Goal: Check status: Check status

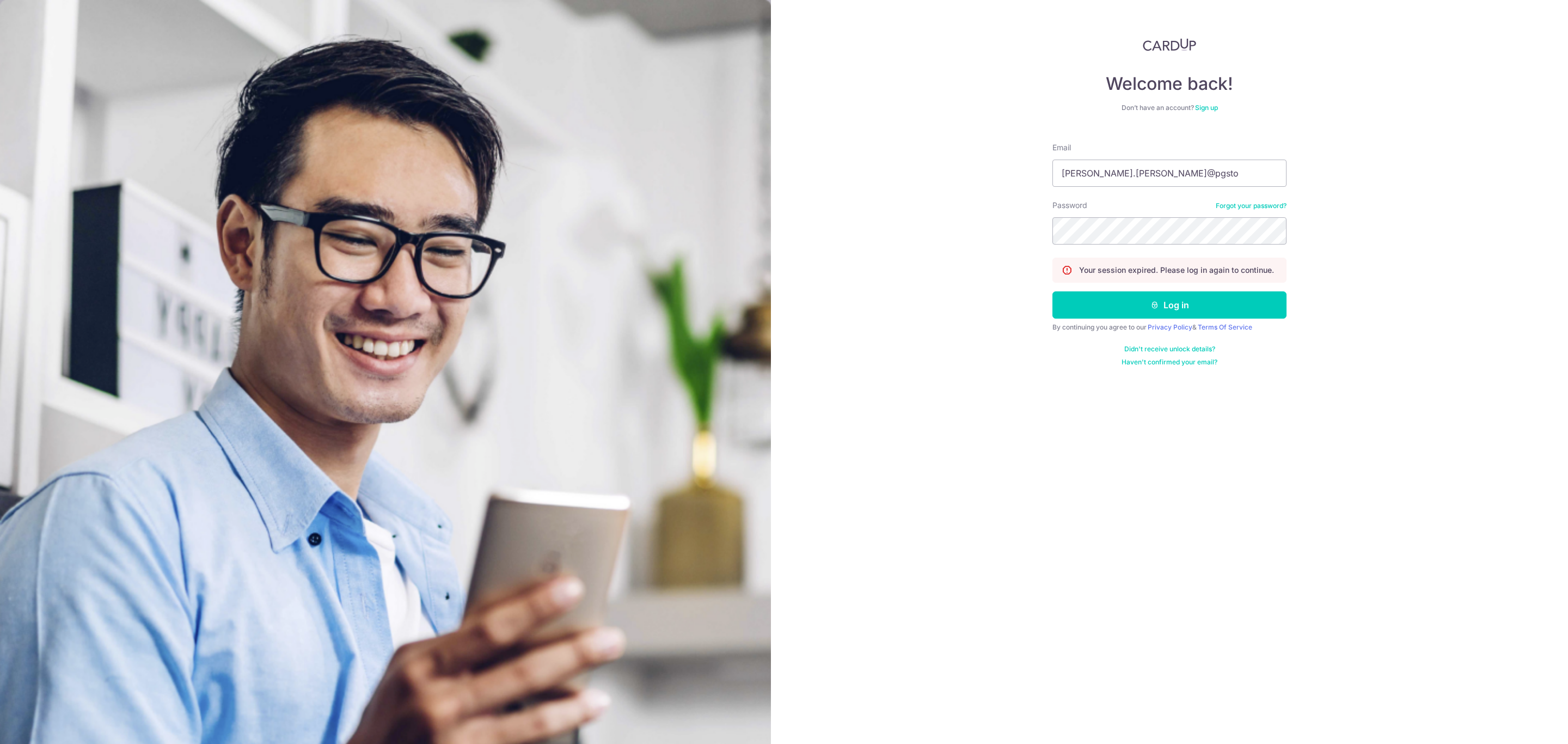
type input "[PERSON_NAME][EMAIL_ADDRESS][PERSON_NAME][DOMAIN_NAME]"
click at [1076, 303] on button "Log in" at bounding box center [1169, 305] width 234 height 28
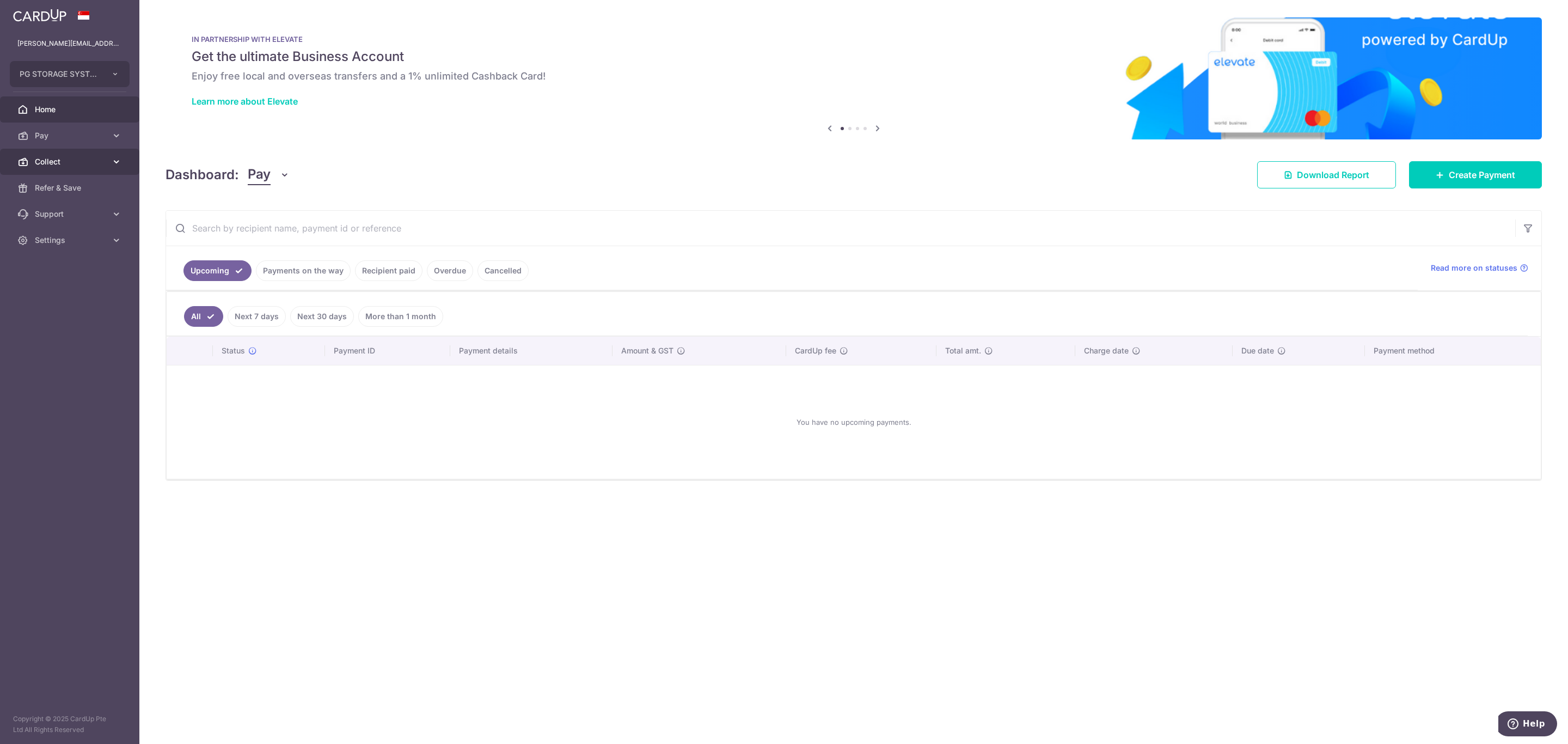
click at [67, 162] on span "Collect" at bounding box center [70, 162] width 72 height 11
click at [317, 273] on link "Payments on the way" at bounding box center [303, 270] width 95 height 20
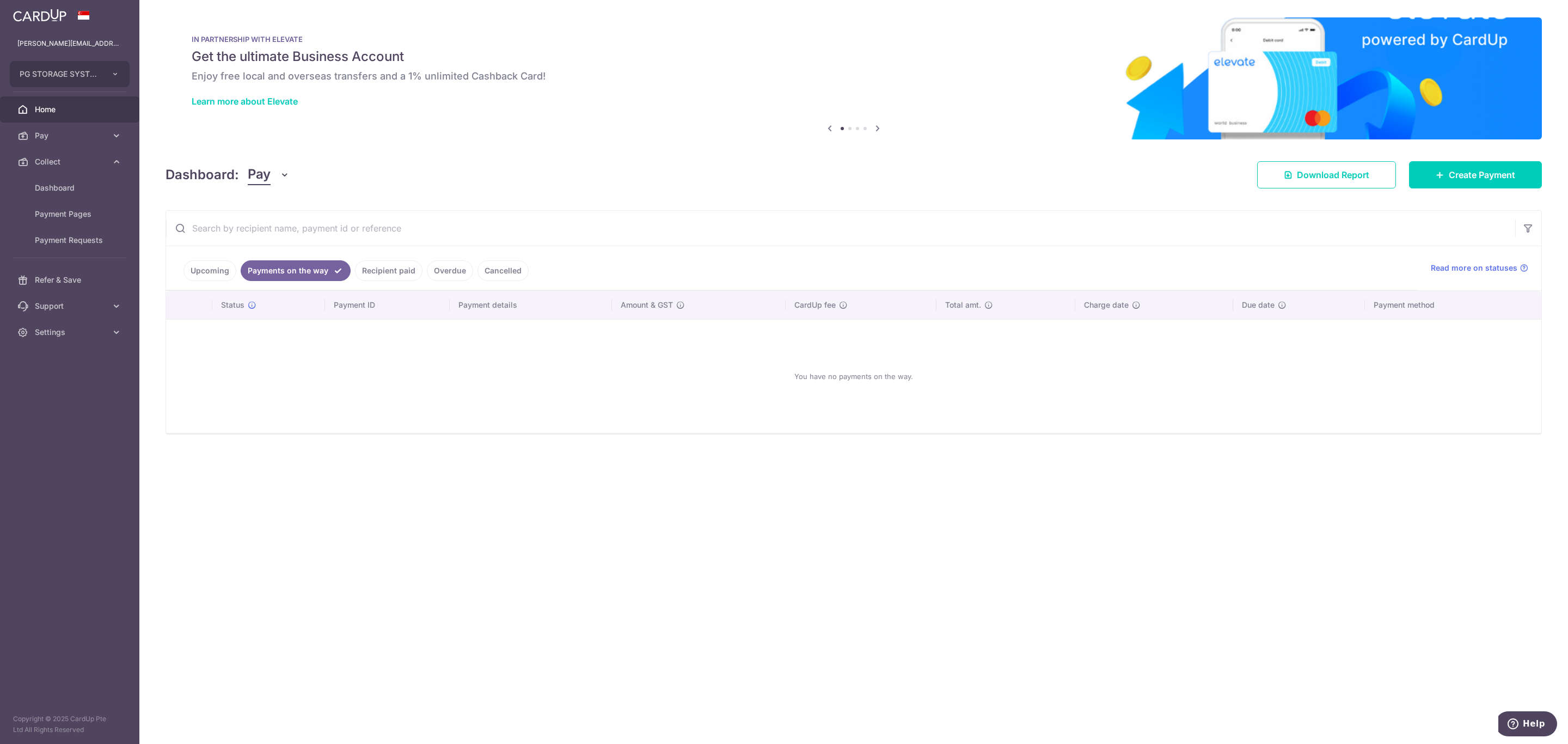
click at [222, 270] on link "Upcoming" at bounding box center [210, 270] width 53 height 20
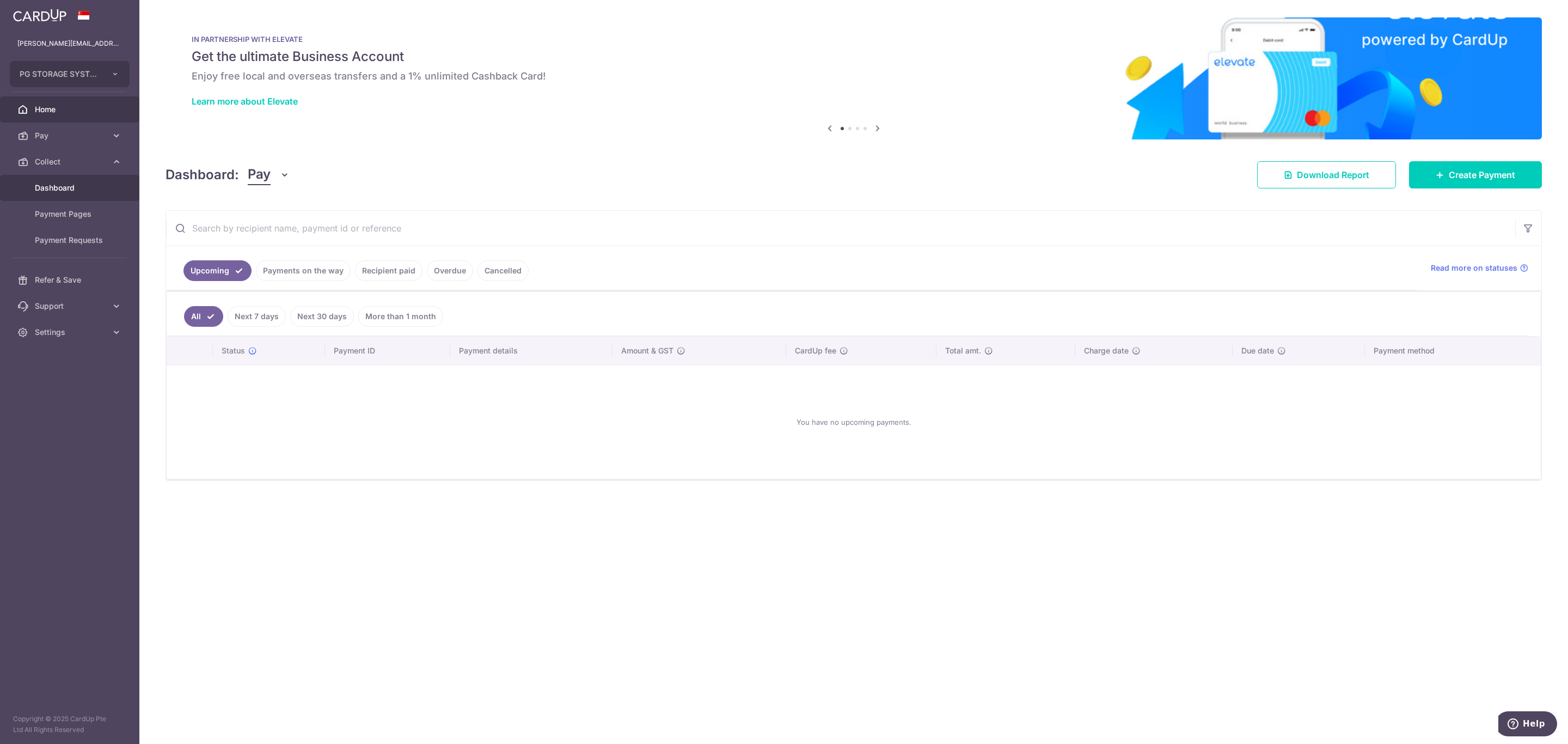
click at [64, 186] on span "Dashboard" at bounding box center [70, 188] width 72 height 11
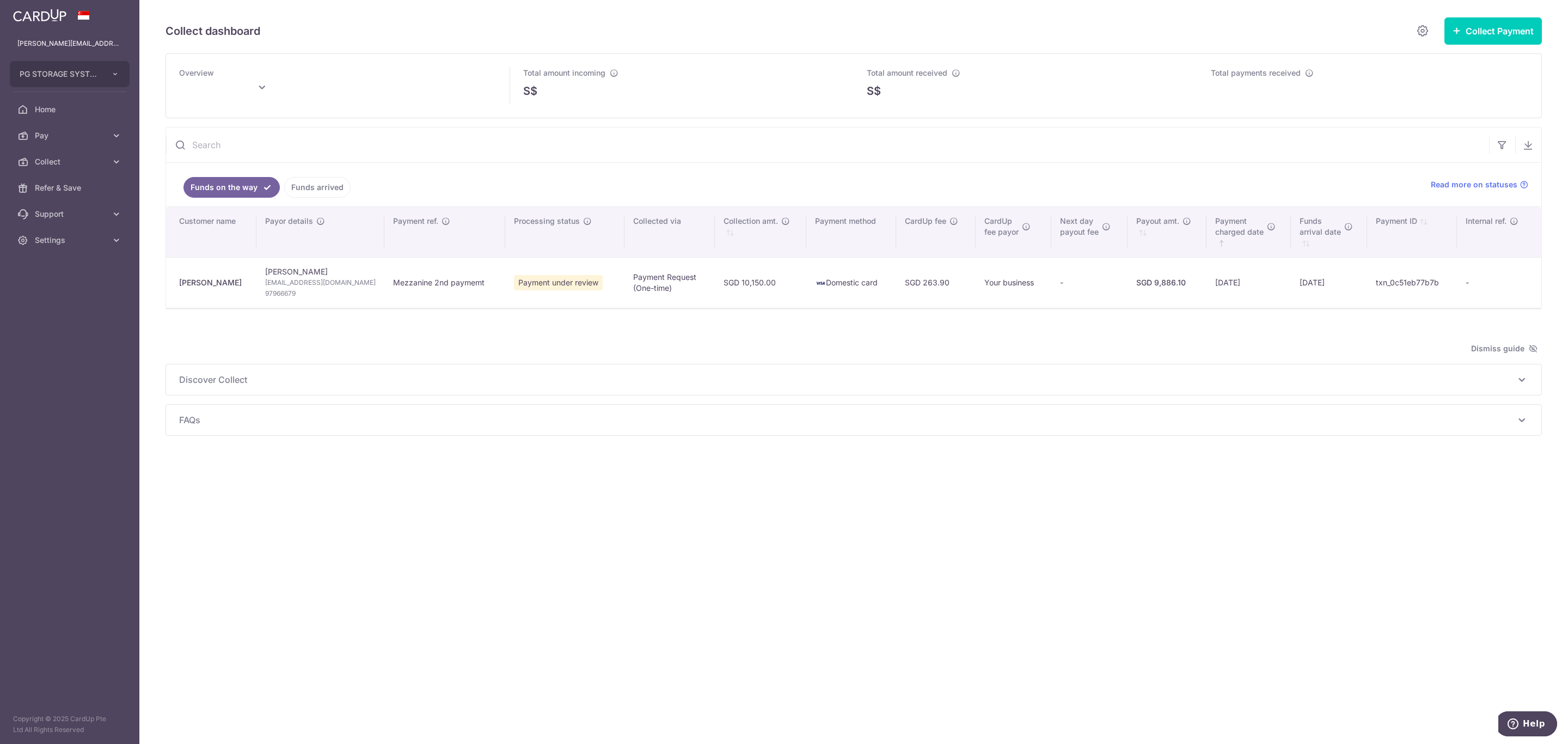
click at [531, 297] on td "Payment under review" at bounding box center [564, 282] width 119 height 50
click at [574, 281] on td "Payment under review" at bounding box center [564, 282] width 119 height 50
click at [578, 281] on td "Payment under review" at bounding box center [564, 282] width 119 height 50
click at [583, 223] on icon "\a \a Processing status\a \a \a" at bounding box center [587, 221] width 9 height 9
click at [552, 283] on span "Payment under review" at bounding box center [558, 282] width 89 height 15
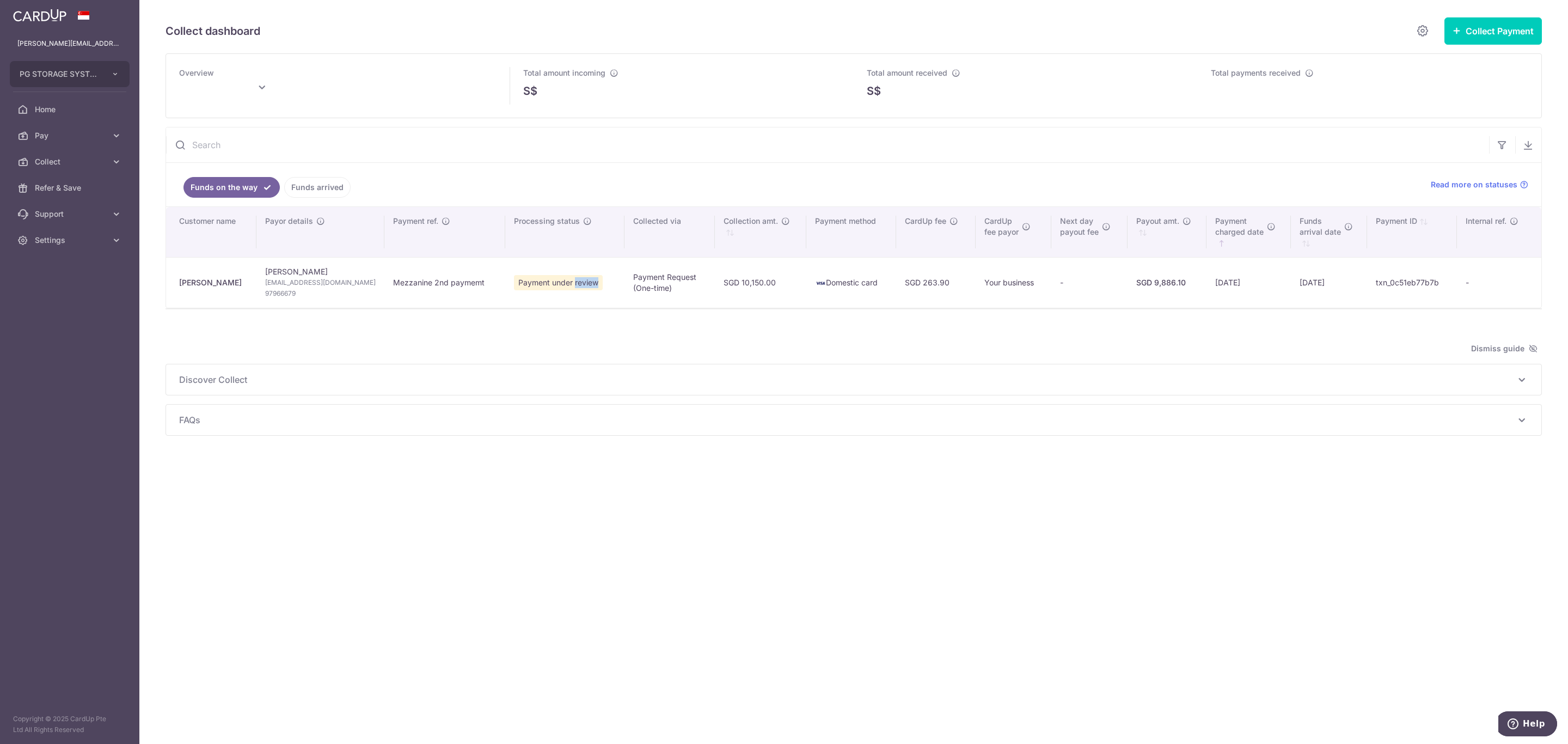
click at [552, 283] on span "Payment under review" at bounding box center [558, 282] width 89 height 15
click at [806, 277] on td "Domestic card" at bounding box center [851, 282] width 90 height 50
drag, startPoint x: 756, startPoint y: 285, endPoint x: 1361, endPoint y: 289, distance: 605.0
click at [1361, 289] on tr "[PERSON_NAME] [PERSON_NAME] [PERSON_NAME][EMAIL_ADDRESS][DOMAIN_NAME] 97966679 …" at bounding box center [853, 282] width 1375 height 50
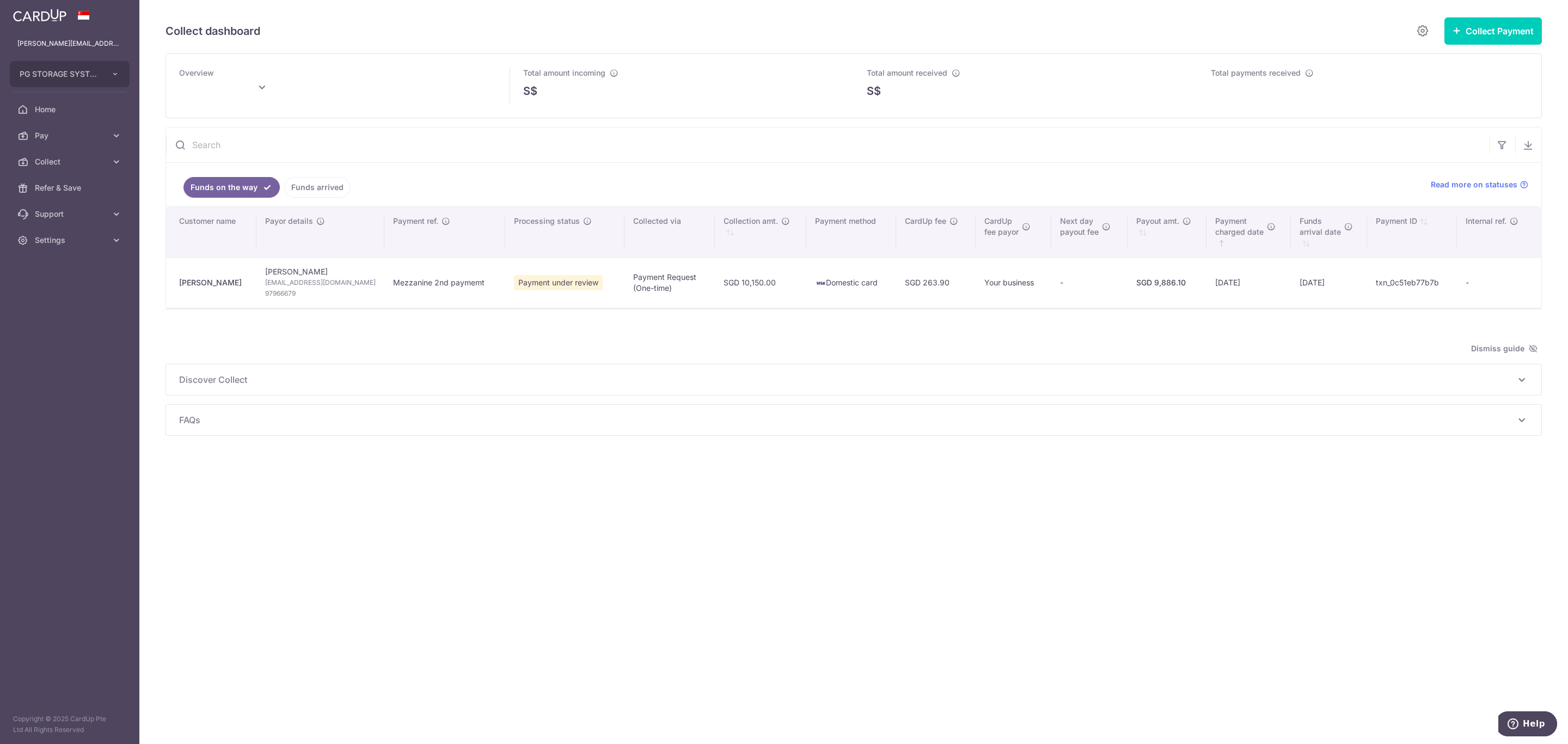
click at [1010, 100] on div "Total amount received S$" at bounding box center [1025, 85] width 344 height 64
type input "[DATE]"
click at [1196, 82] on div "Total amount received S$ 20,876.50" at bounding box center [1025, 85] width 344 height 64
drag, startPoint x: 508, startPoint y: 113, endPoint x: 1197, endPoint y: 100, distance: 689.1
click at [1197, 100] on div "Overview [DATE] Total amount incoming S$ 0.00 Total amount received S$ 20,876.5…" at bounding box center [853, 85] width 1375 height 64
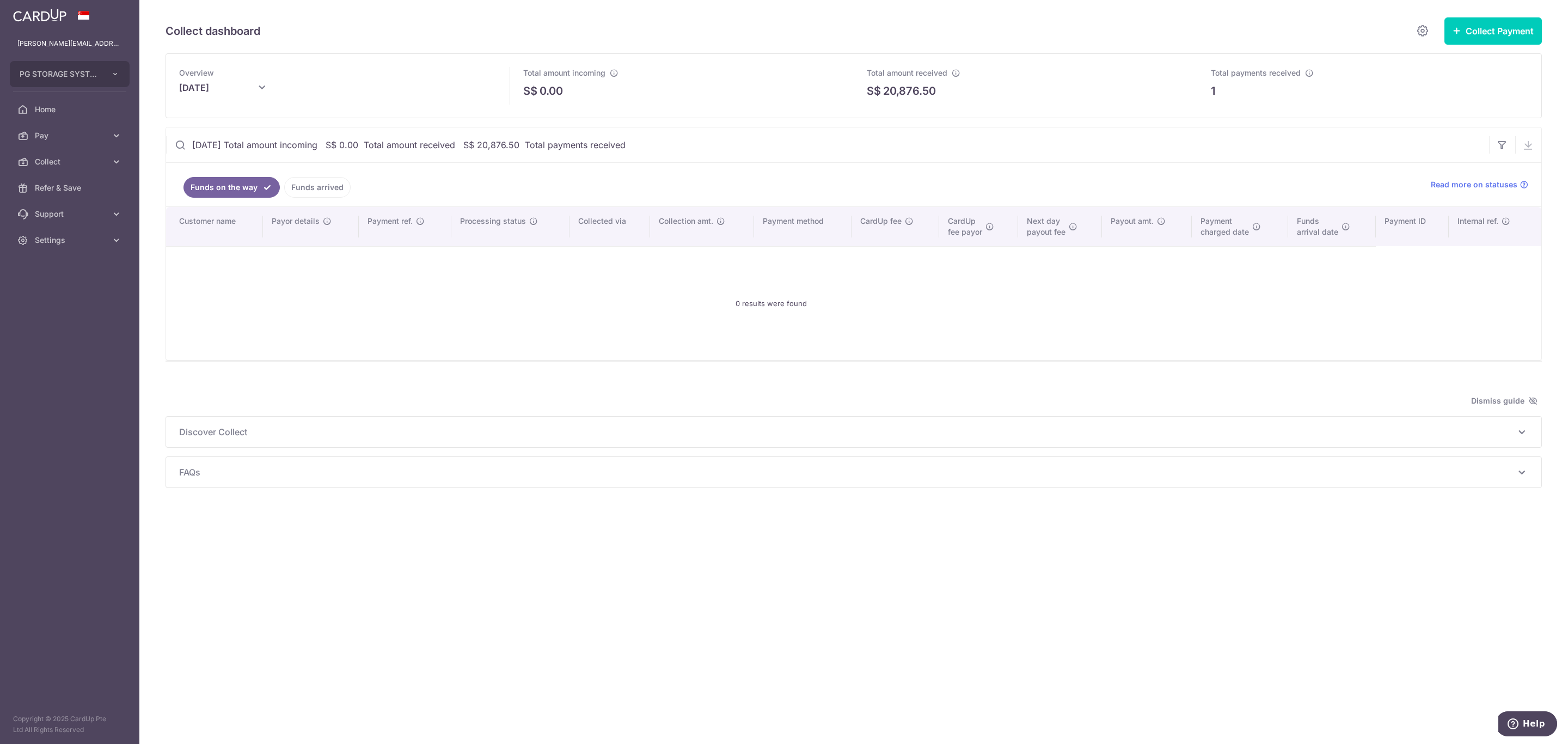
type input "[DATE] Total amount incoming S$ 0.00 Total amount received S$ 20,876.50 Total p…"
click at [237, 190] on link "Funds on the way" at bounding box center [232, 188] width 96 height 20
click at [52, 158] on span "Collect" at bounding box center [70, 162] width 72 height 11
click at [61, 183] on span "Dashboard" at bounding box center [70, 188] width 72 height 11
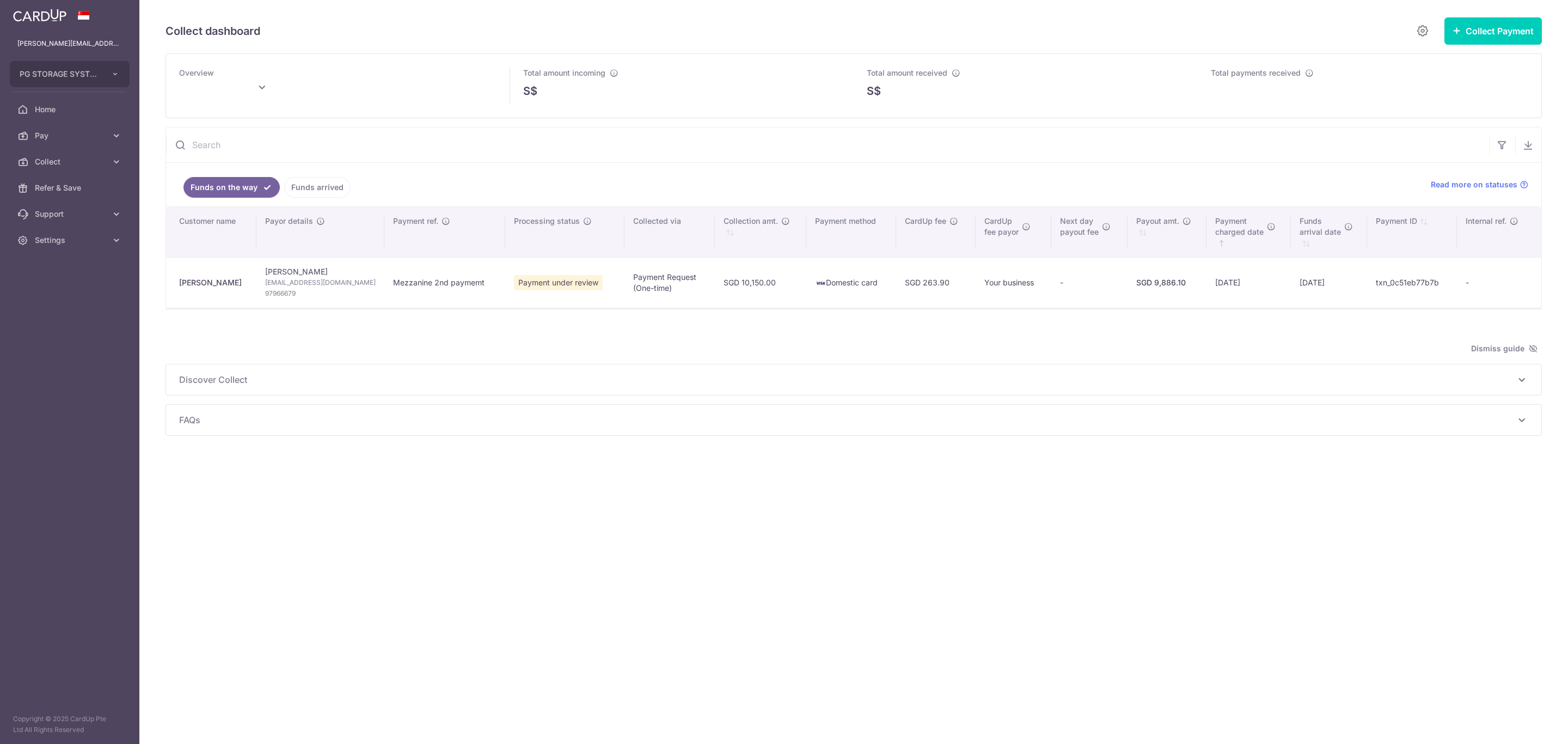
click at [68, 212] on span "Support" at bounding box center [70, 214] width 72 height 11
click at [688, 573] on div "Collect dashboard Collect Payment Create request to collect payments Custom Pay…" at bounding box center [853, 372] width 1429 height 744
click at [1531, 735] on button "Help" at bounding box center [1526, 724] width 61 height 25
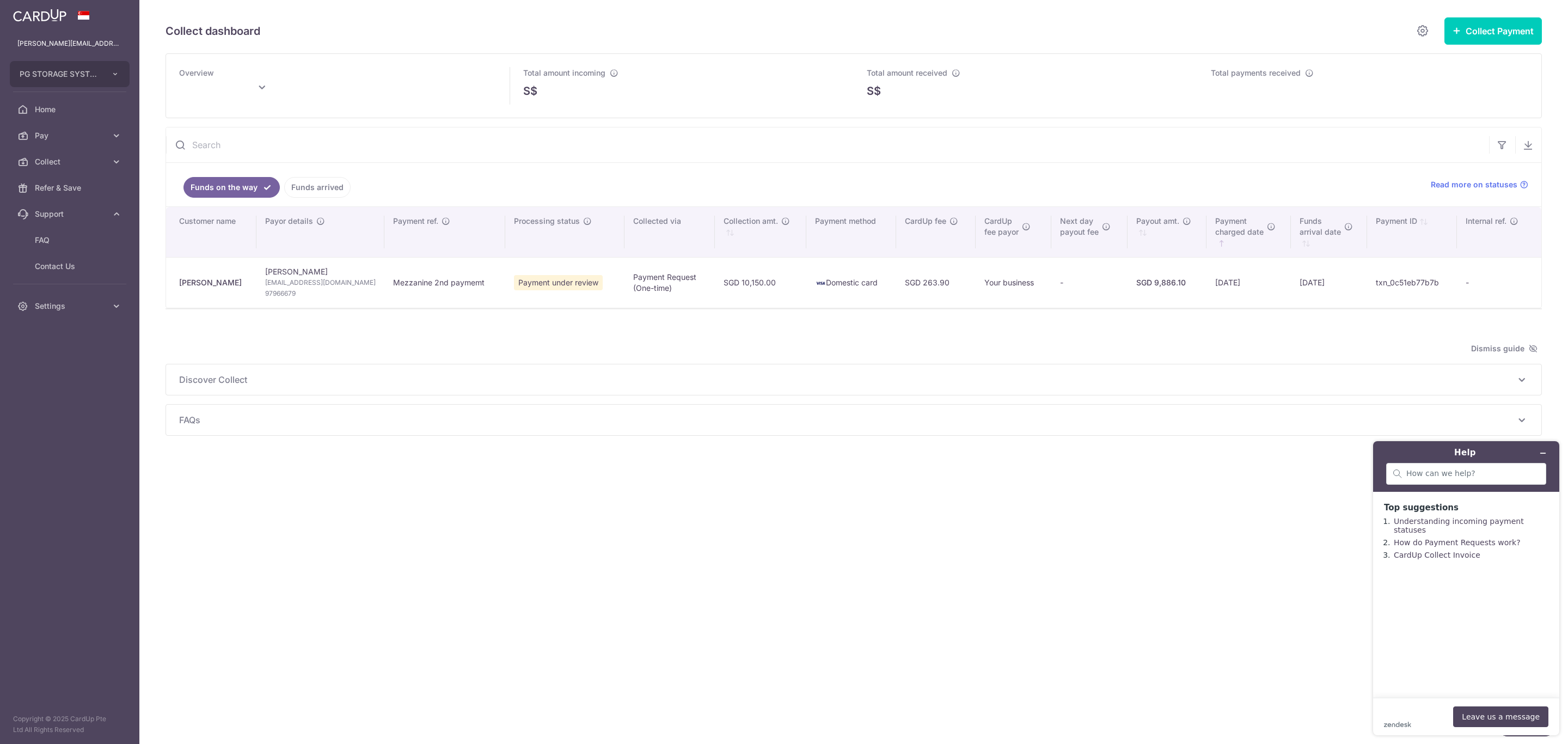
type input "[DATE]"
click at [1295, 285] on td "[DATE]" at bounding box center [1328, 282] width 76 height 50
drag, startPoint x: 1295, startPoint y: 283, endPoint x: 1346, endPoint y: 283, distance: 51.0
click at [1346, 283] on td "[DATE]" at bounding box center [1328, 282] width 76 height 50
click at [1232, 637] on div "Collect dashboard Collect Payment Create request to collect payments Custom Pay…" at bounding box center [853, 372] width 1429 height 744
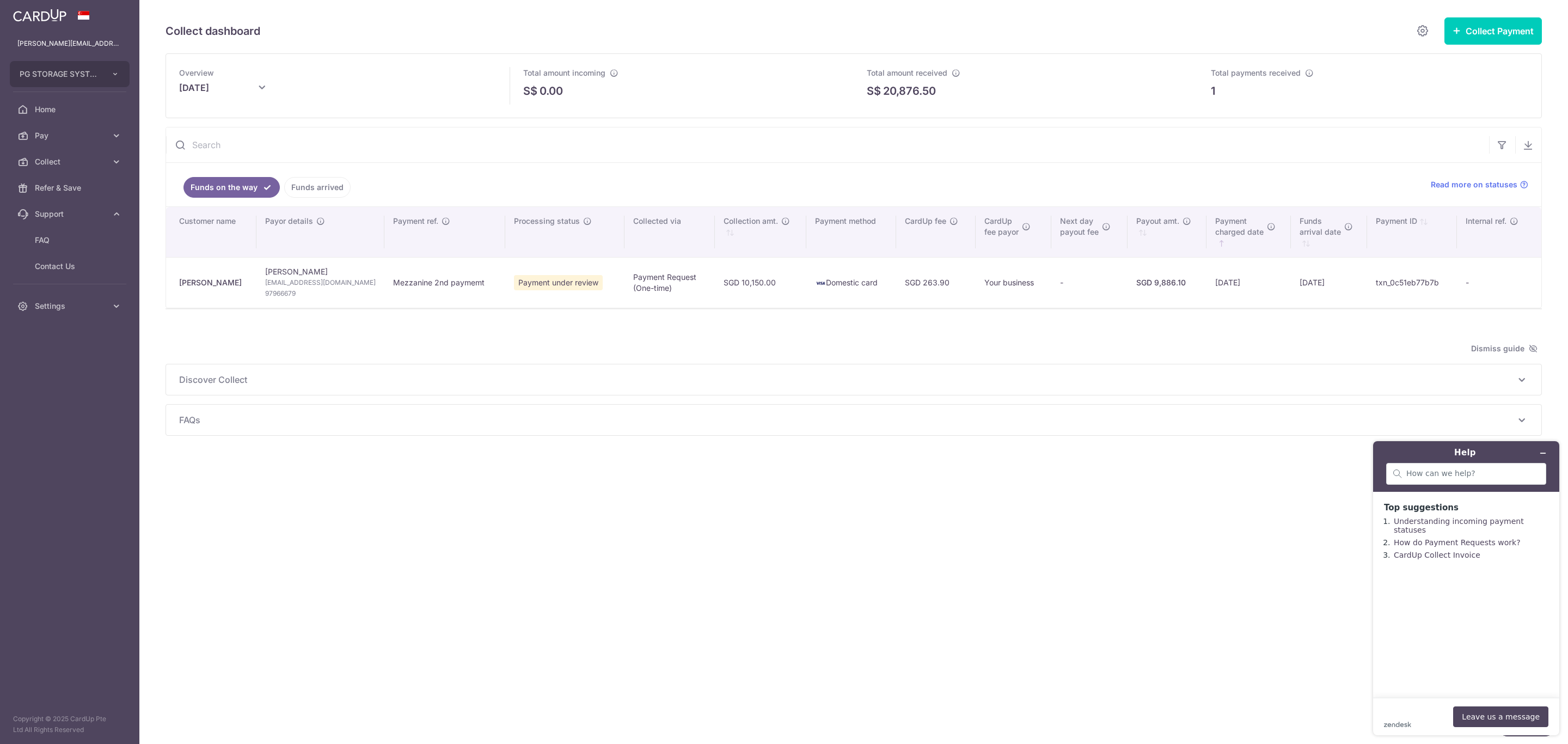
drag, startPoint x: 1287, startPoint y: 523, endPoint x: 1302, endPoint y: 376, distance: 147.8
click at [1287, 520] on div "Collect dashboard Collect Payment Create request to collect payments Custom Pay…" at bounding box center [853, 372] width 1429 height 744
click at [1317, 286] on td "[DATE]" at bounding box center [1328, 282] width 76 height 50
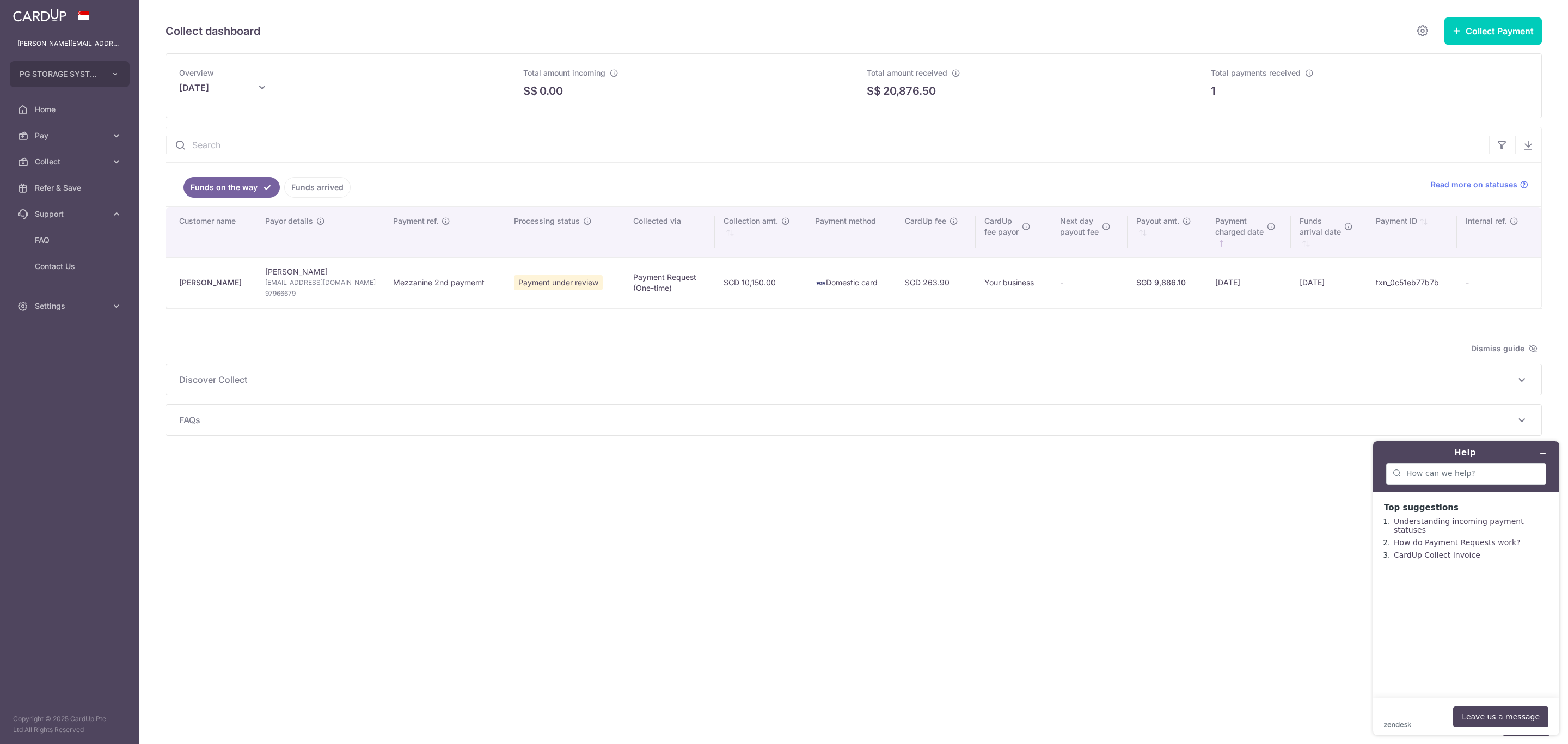
click at [1250, 619] on div "Collect dashboard Collect Payment Create request to collect payments Custom Pay…" at bounding box center [853, 372] width 1429 height 744
click at [1083, 231] on div "Next day payout fee" at bounding box center [1089, 227] width 59 height 22
click at [1062, 230] on span "Next day payout fee" at bounding box center [1079, 227] width 39 height 22
click at [1062, 231] on span "Next day payout fee" at bounding box center [1079, 227] width 39 height 22
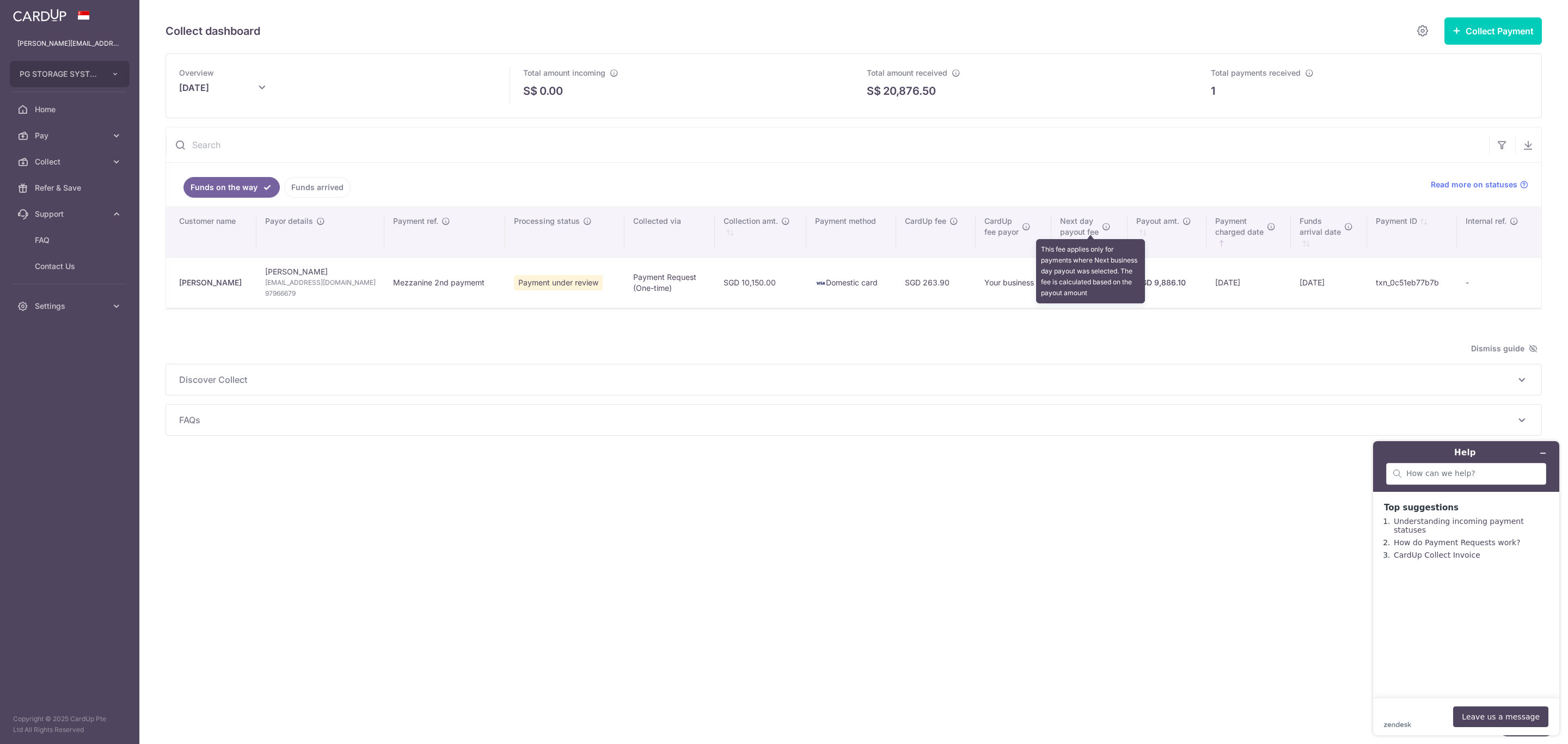
click at [1102, 230] on icon "\a \a Next daypayout fee\a \a \a" at bounding box center [1105, 226] width 9 height 9
click at [1540, 452] on icon "Minimize widget" at bounding box center [1543, 453] width 8 height 8
